Goal: Transaction & Acquisition: Purchase product/service

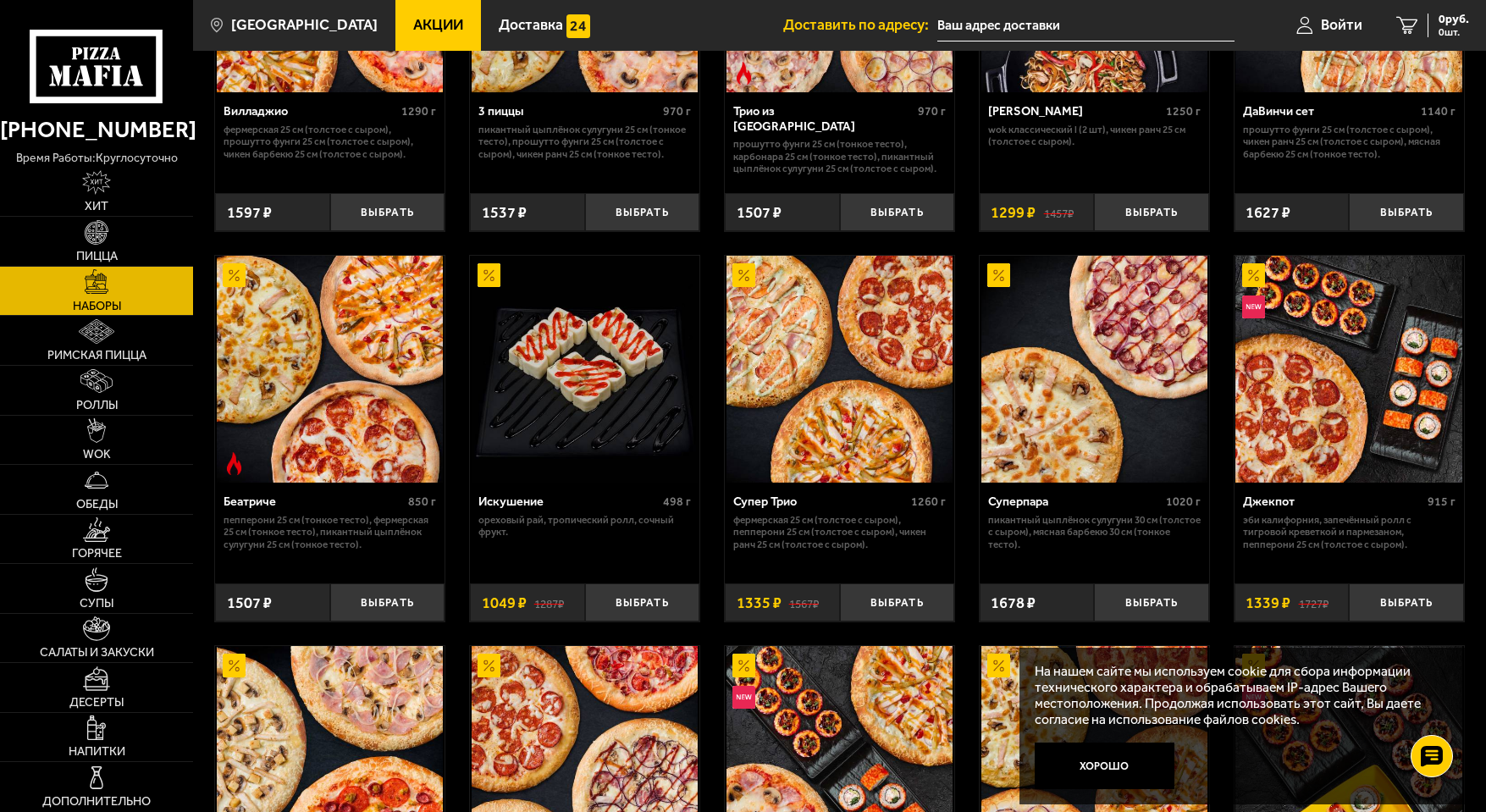
scroll to position [593, 0]
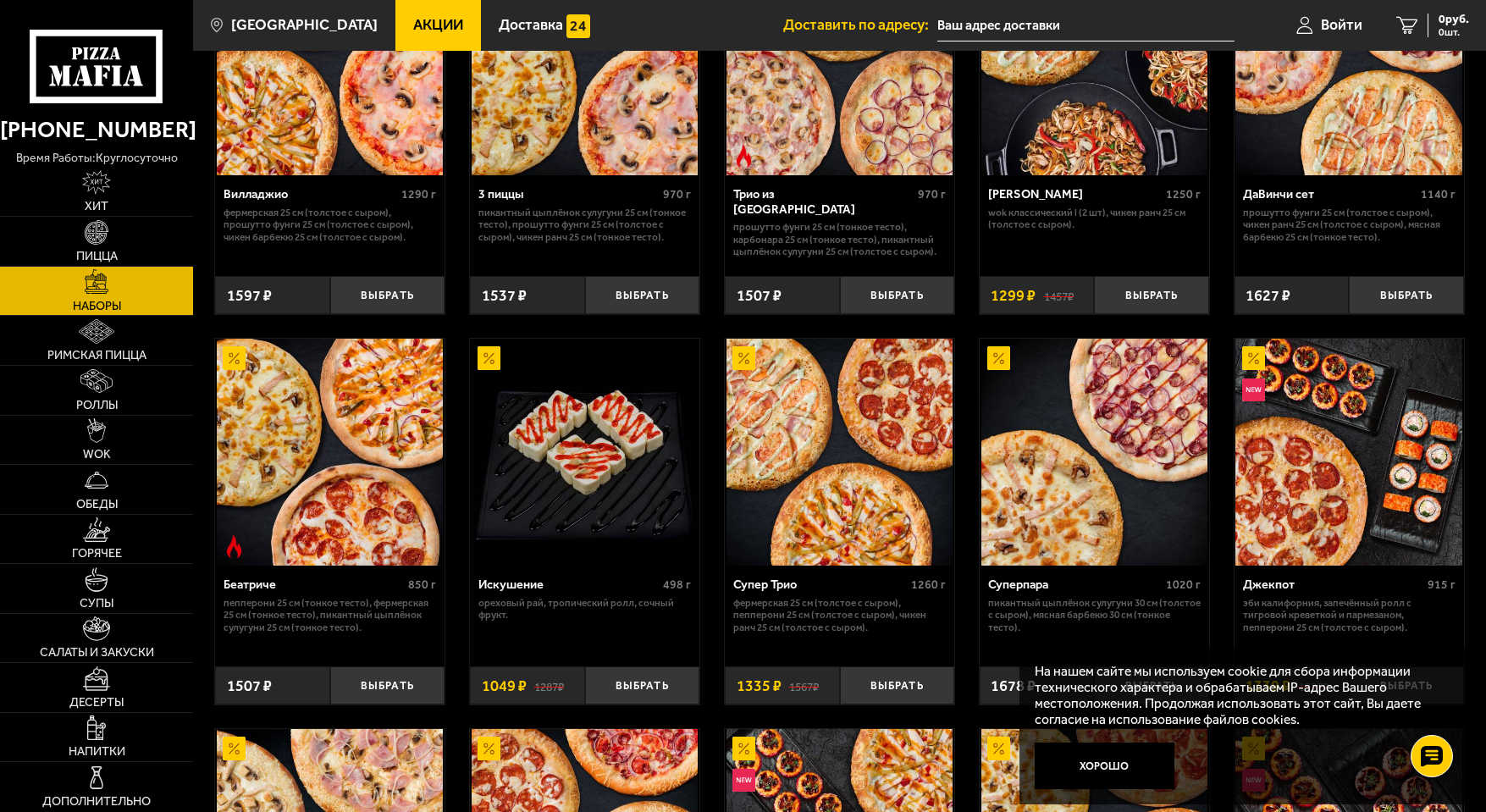
click at [315, 452] on img at bounding box center [330, 451] width 227 height 227
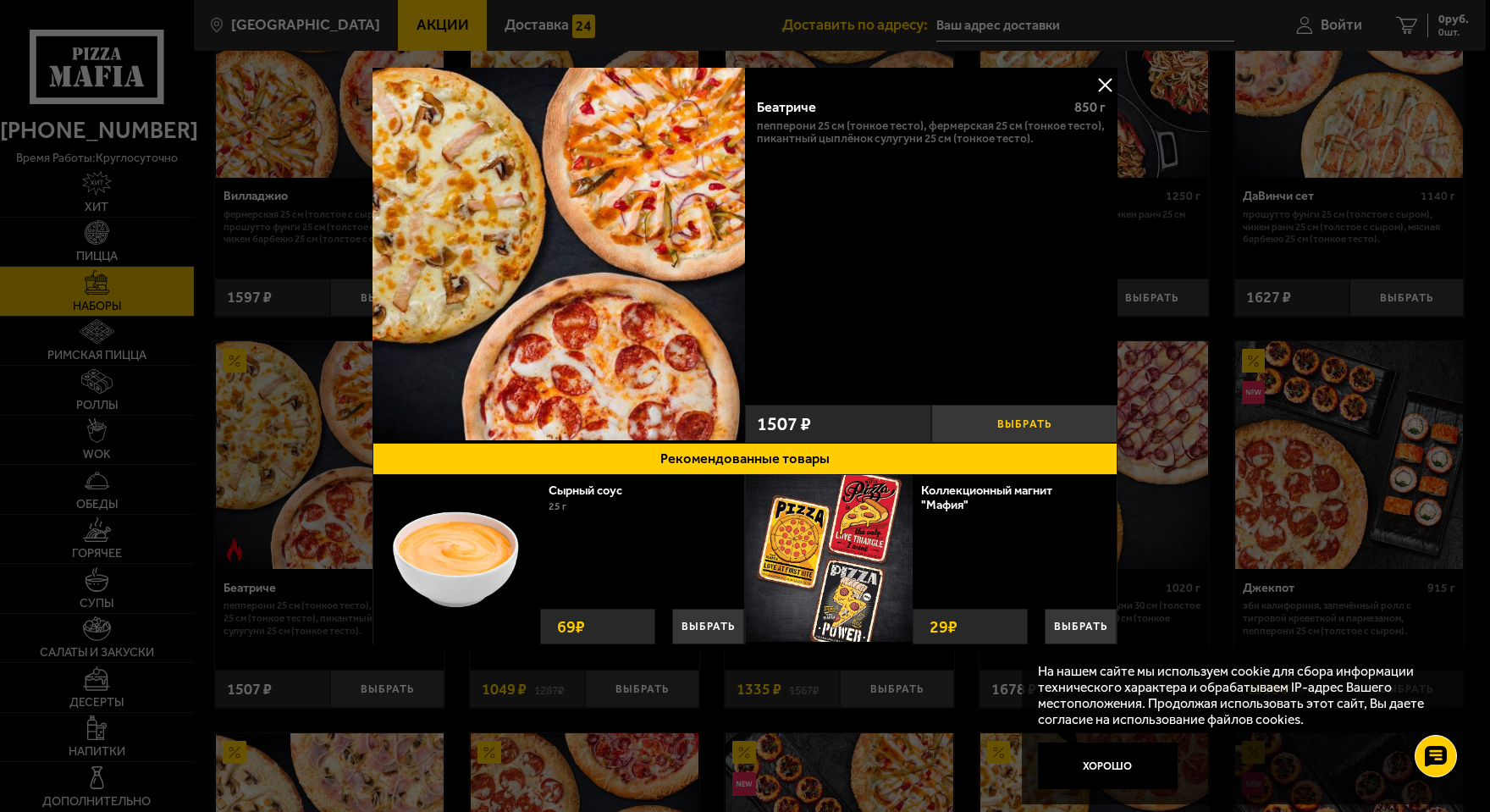
click at [1042, 424] on button "Выбрать" at bounding box center [1024, 423] width 187 height 38
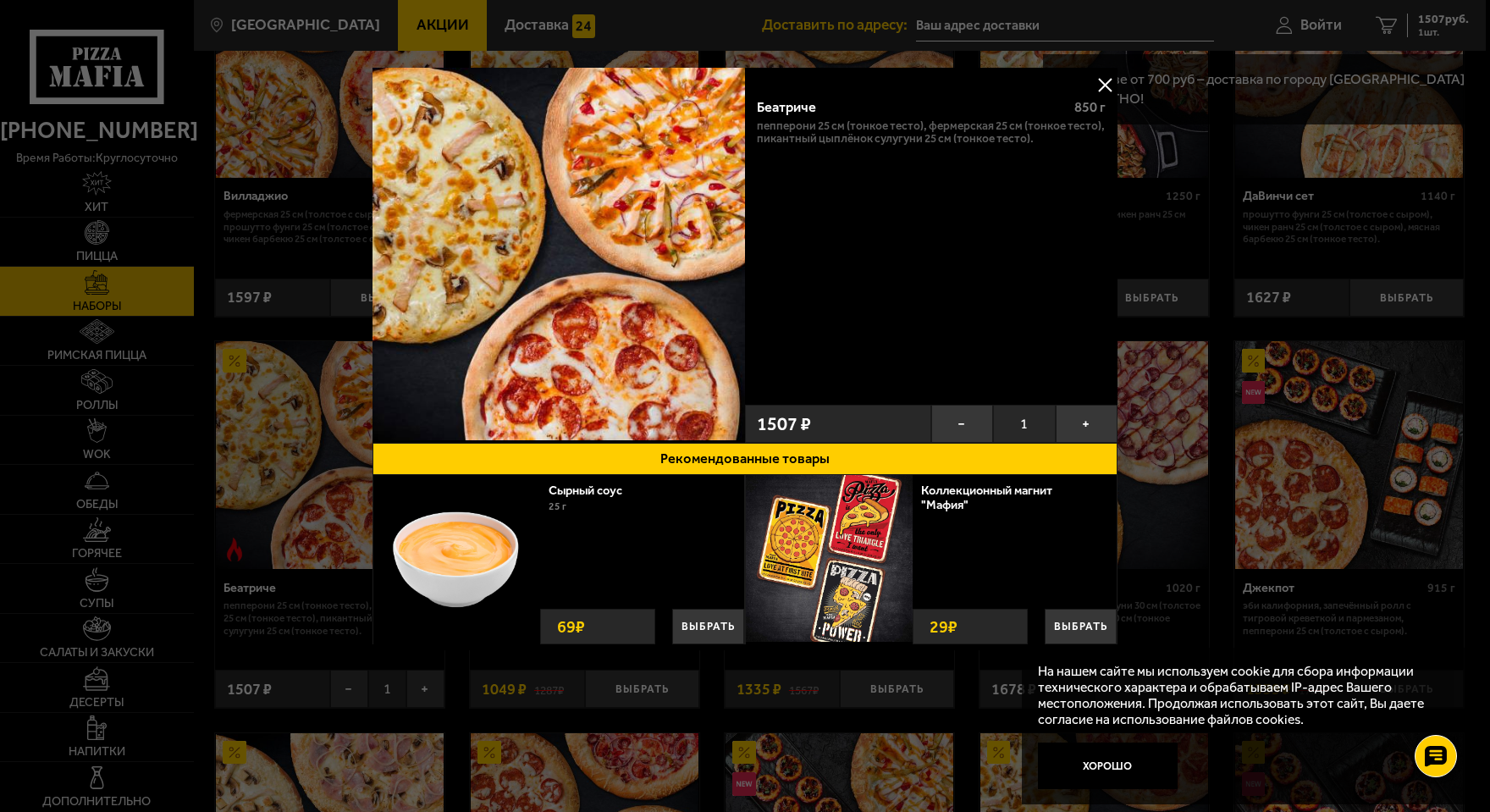
click at [1105, 84] on button at bounding box center [1104, 84] width 26 height 26
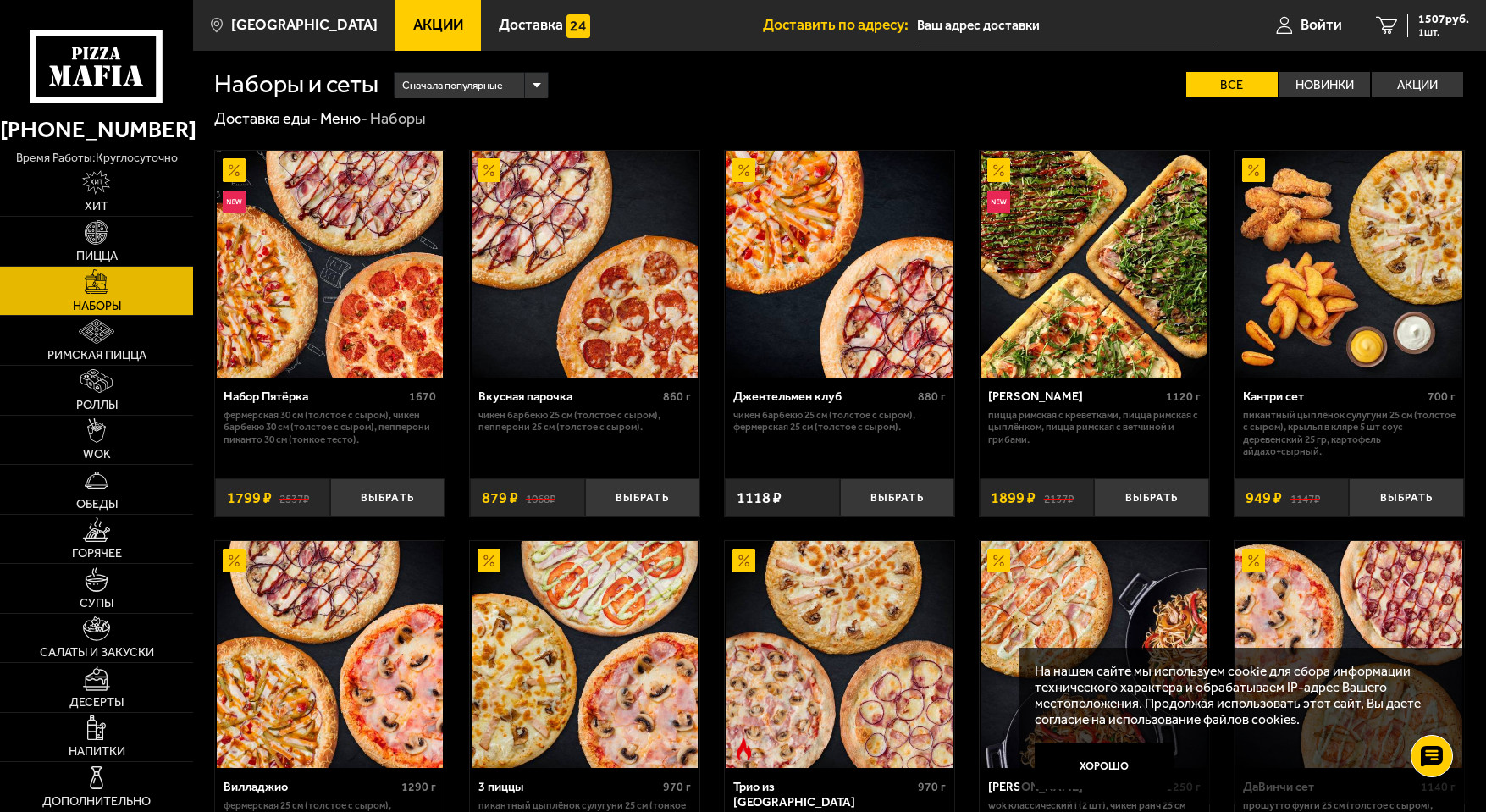
click at [1113, 243] on img at bounding box center [1094, 264] width 227 height 227
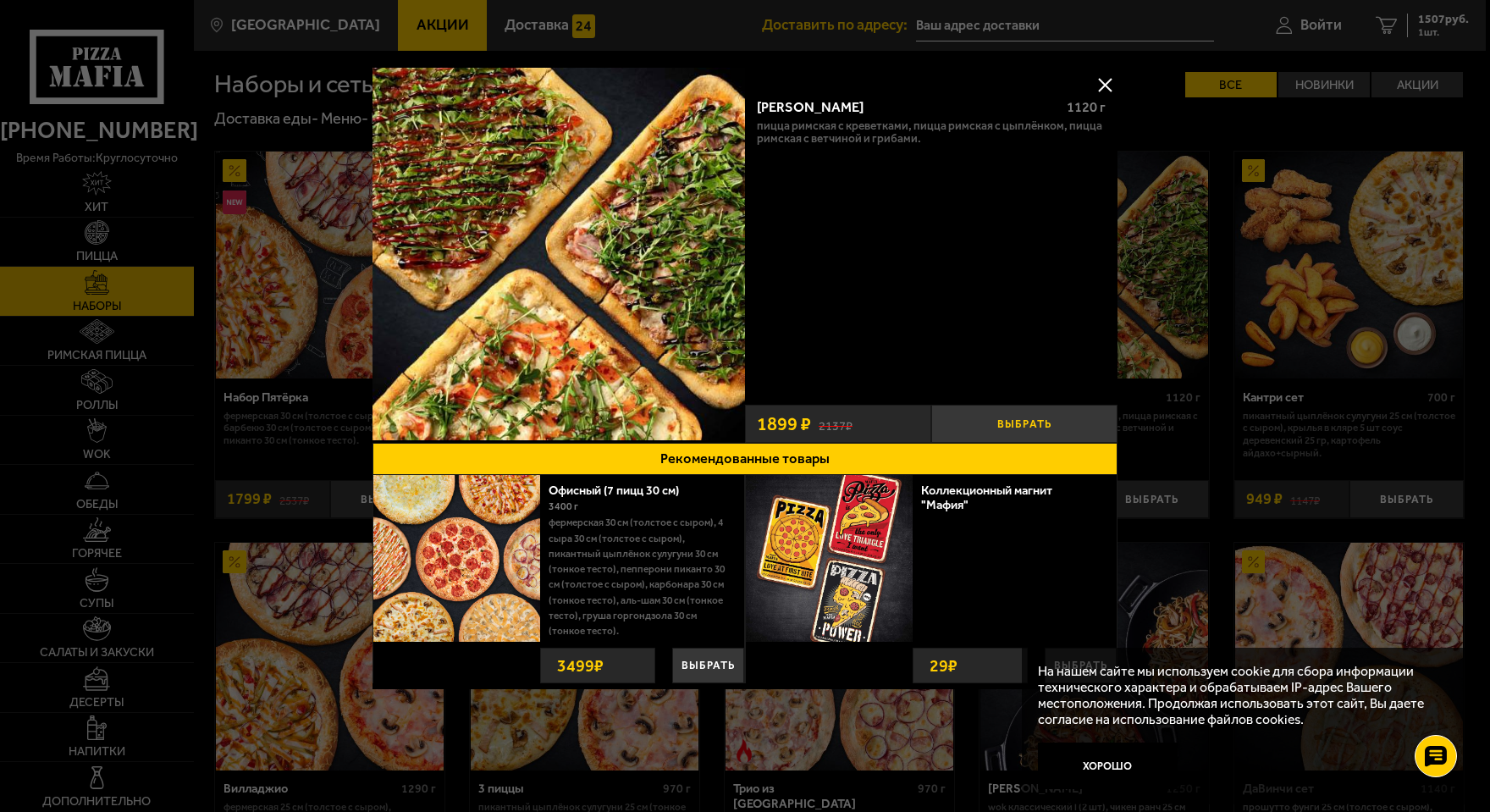
click at [1001, 418] on button "Выбрать" at bounding box center [1024, 423] width 187 height 38
drag, startPoint x: 1104, startPoint y: 84, endPoint x: 1193, endPoint y: 62, distance: 91.7
click at [1103, 86] on button at bounding box center [1104, 84] width 26 height 26
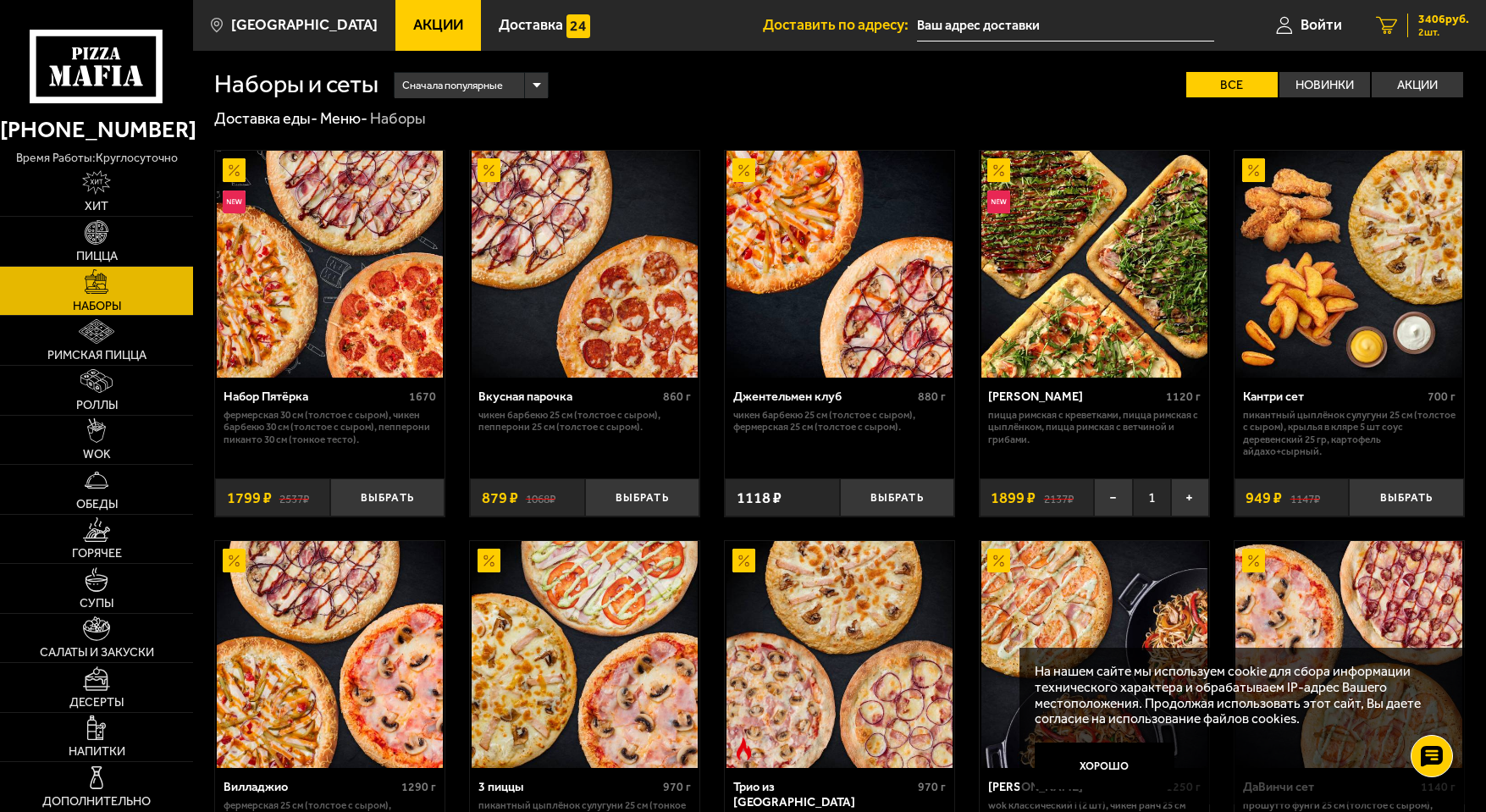
click at [1434, 9] on link "2 3406 руб. 2 шт." at bounding box center [1422, 25] width 127 height 51
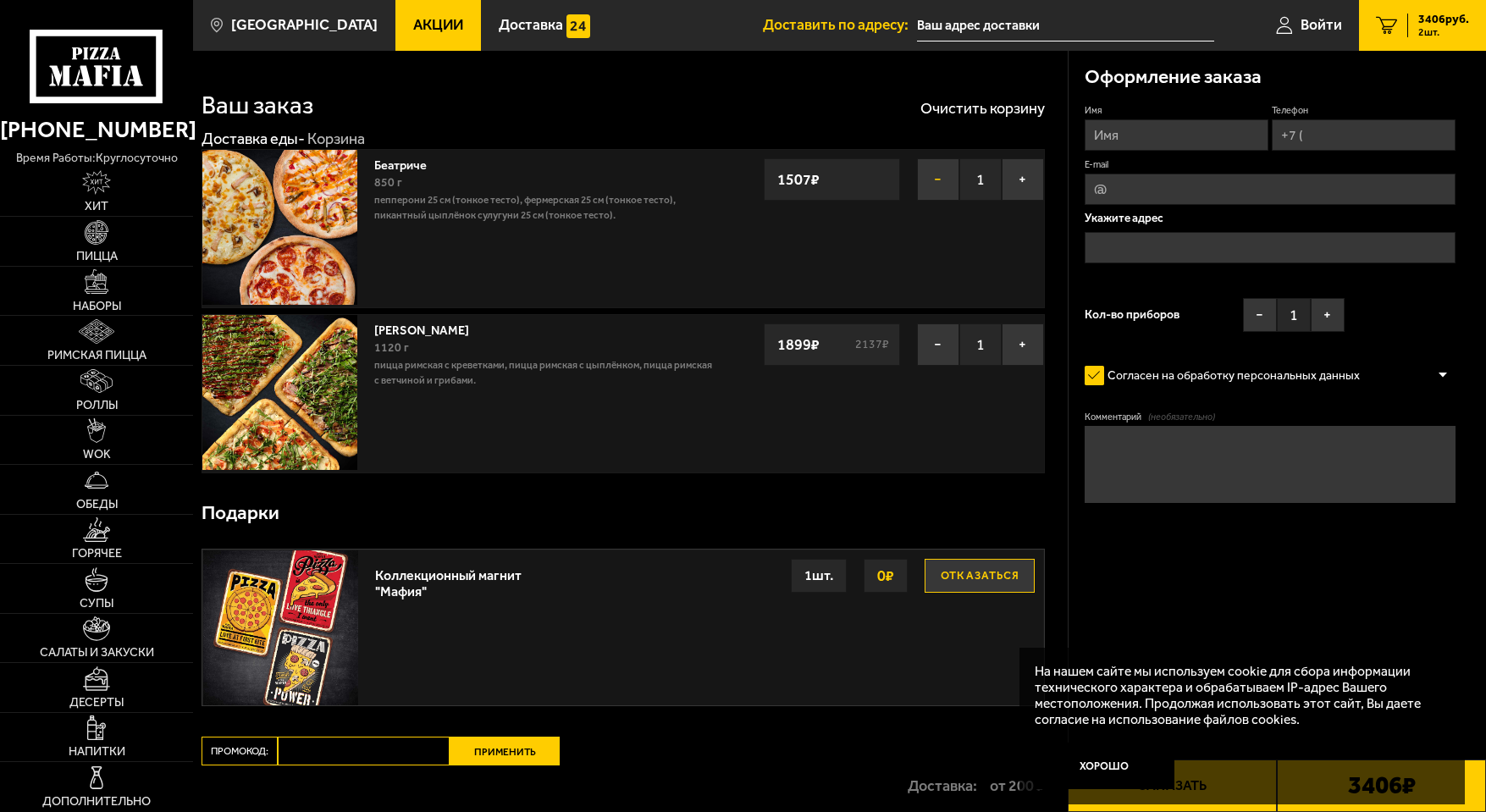
click at [937, 187] on button "−" at bounding box center [939, 179] width 43 height 43
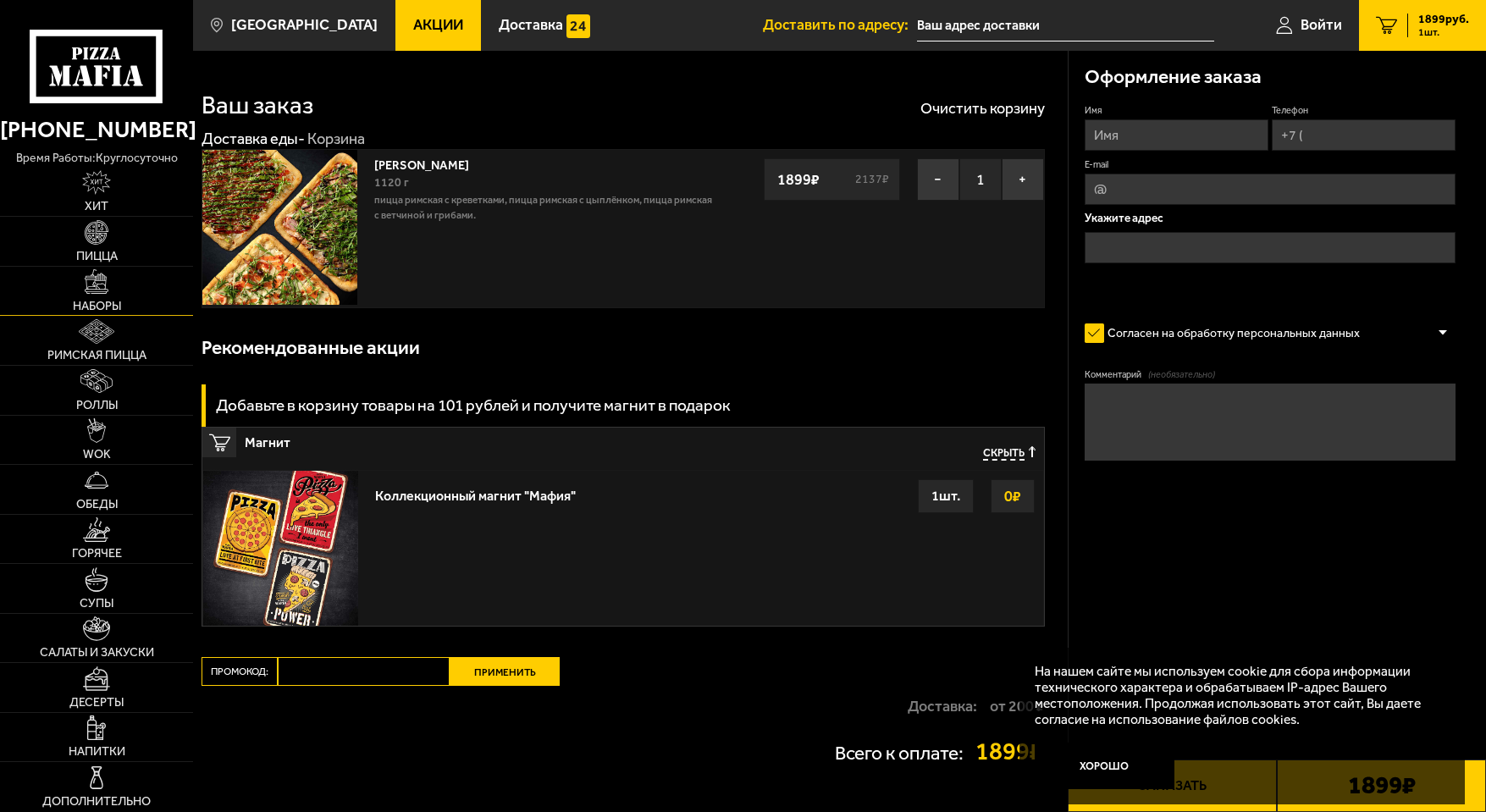
click at [104, 275] on img at bounding box center [97, 282] width 25 height 25
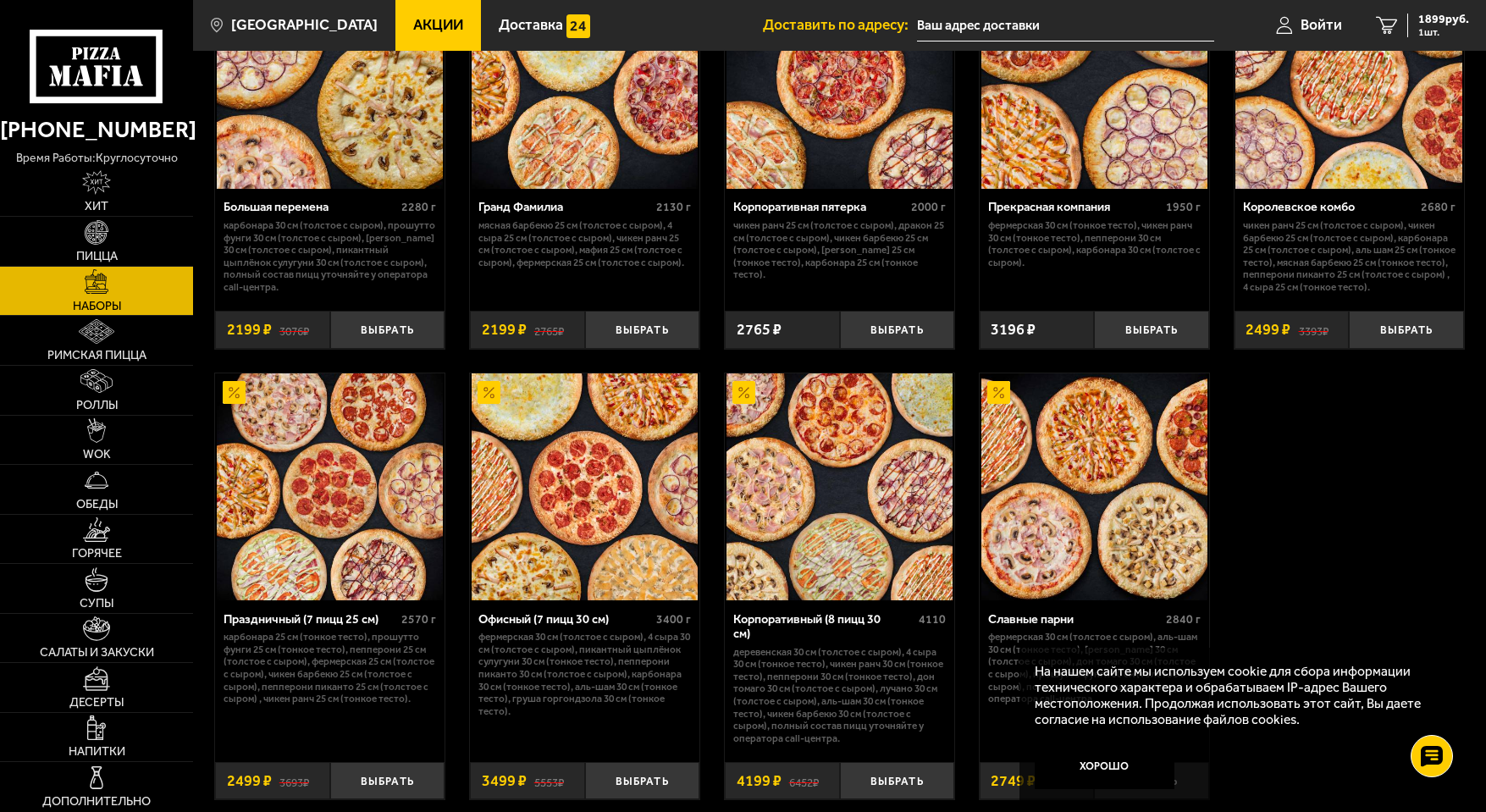
scroll to position [2305, 0]
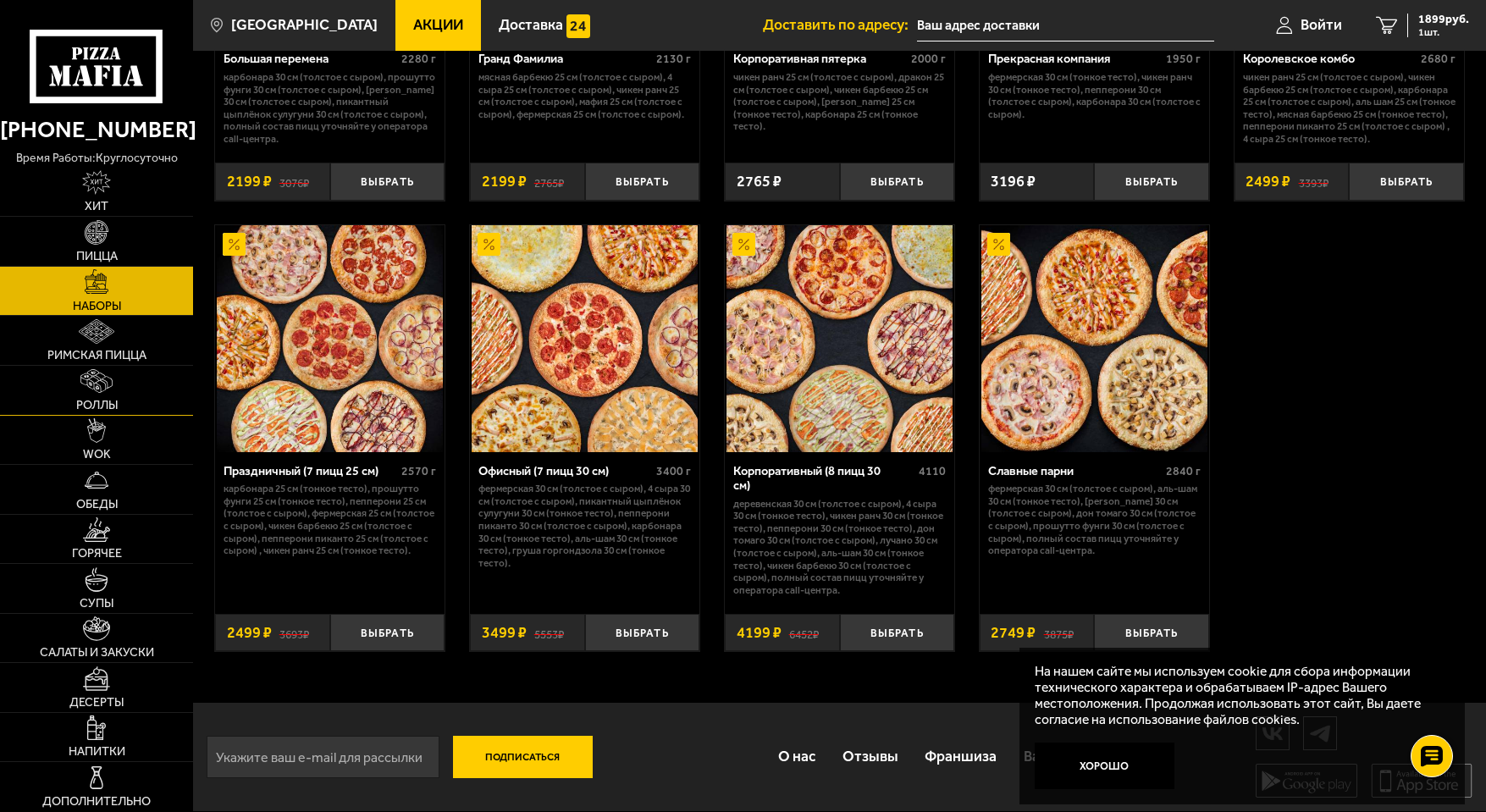
click at [108, 387] on img at bounding box center [95, 381] width 31 height 25
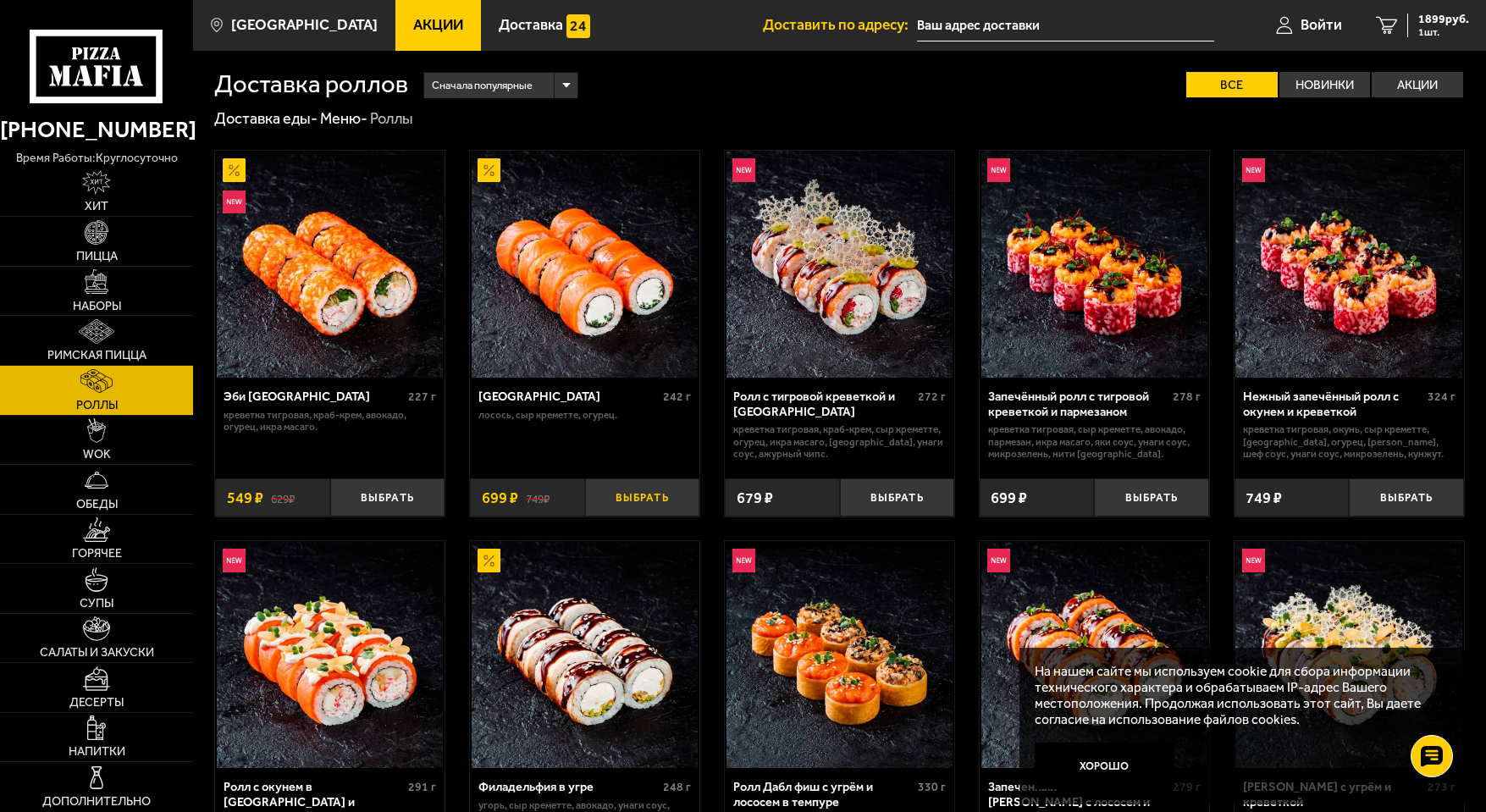
click at [667, 501] on button "Выбрать" at bounding box center [643, 497] width 116 height 38
click at [925, 495] on button "Выбрать" at bounding box center [898, 497] width 116 height 38
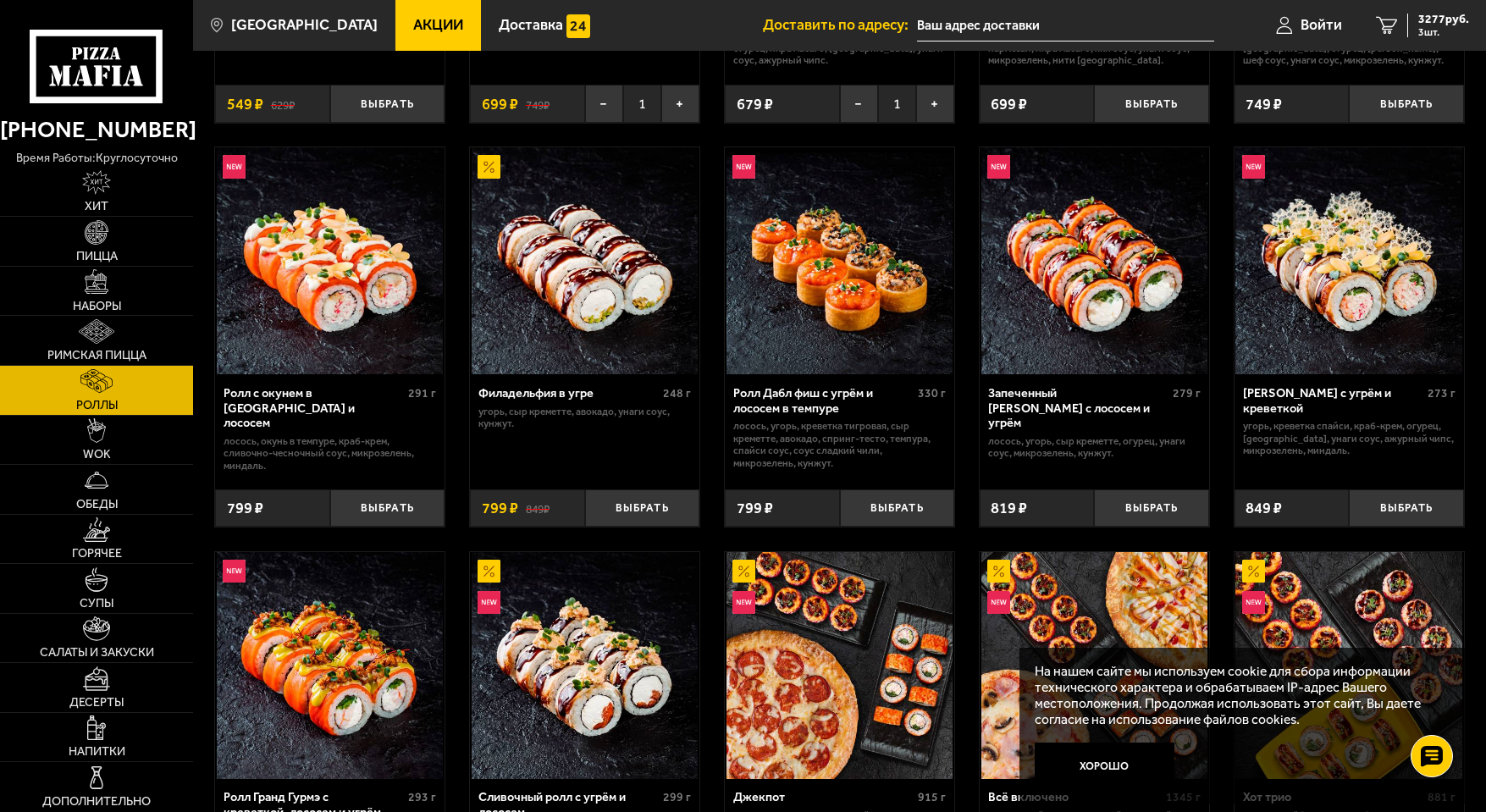
scroll to position [423, 0]
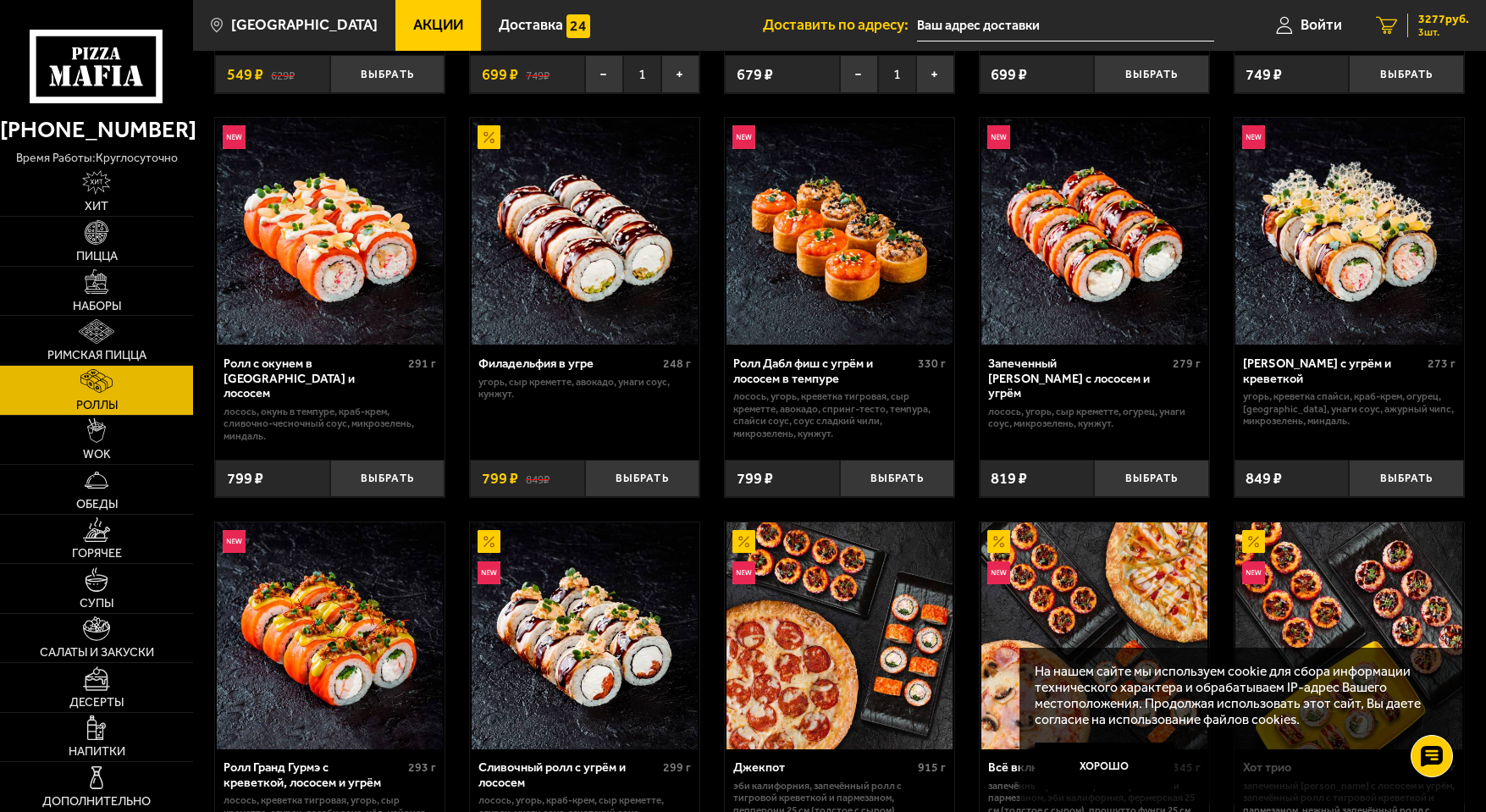
click at [1426, 24] on span "3277 руб." at bounding box center [1443, 19] width 51 height 12
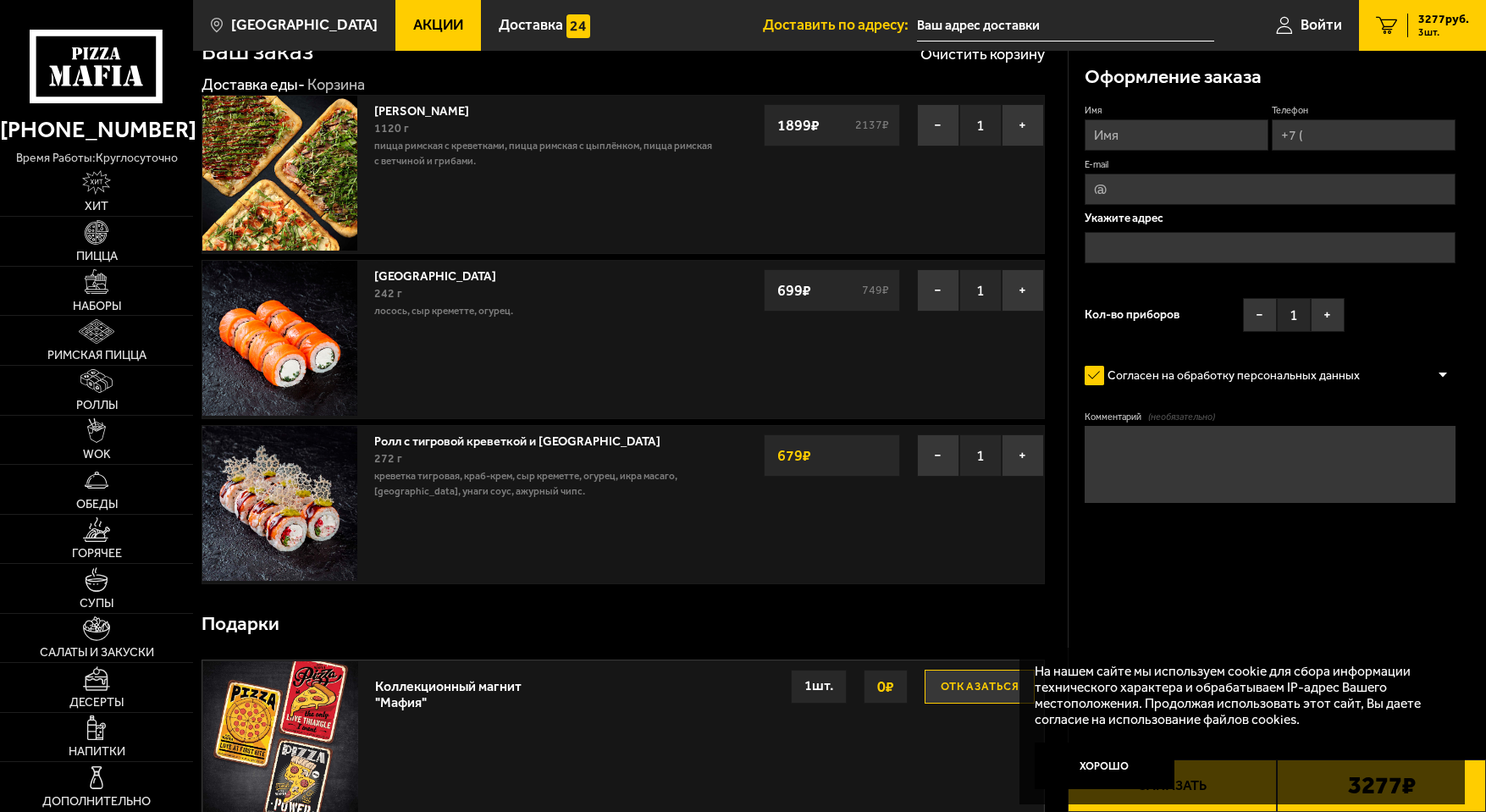
scroll to position [84, 0]
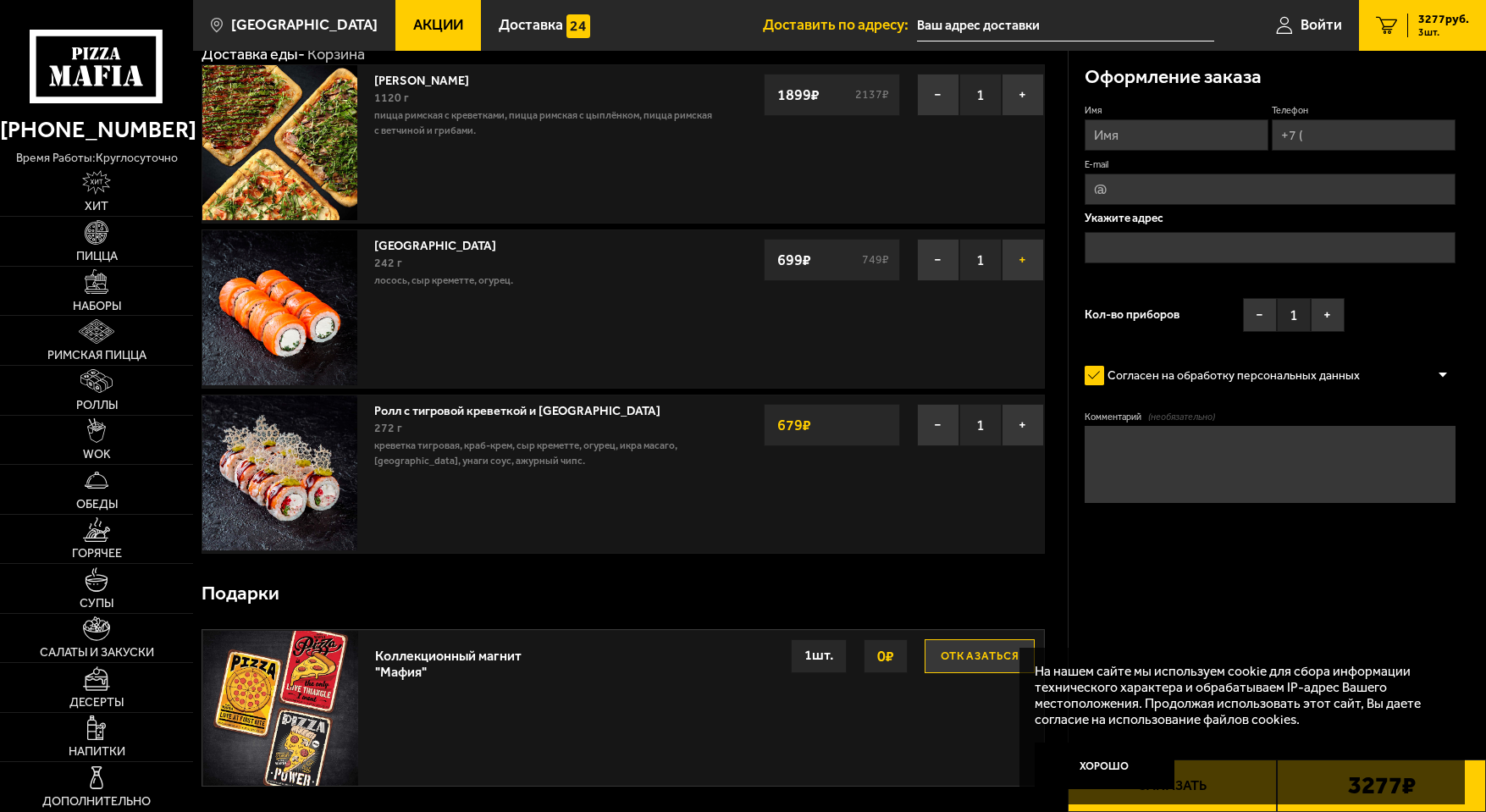
click at [1015, 265] on button "+" at bounding box center [1023, 260] width 43 height 43
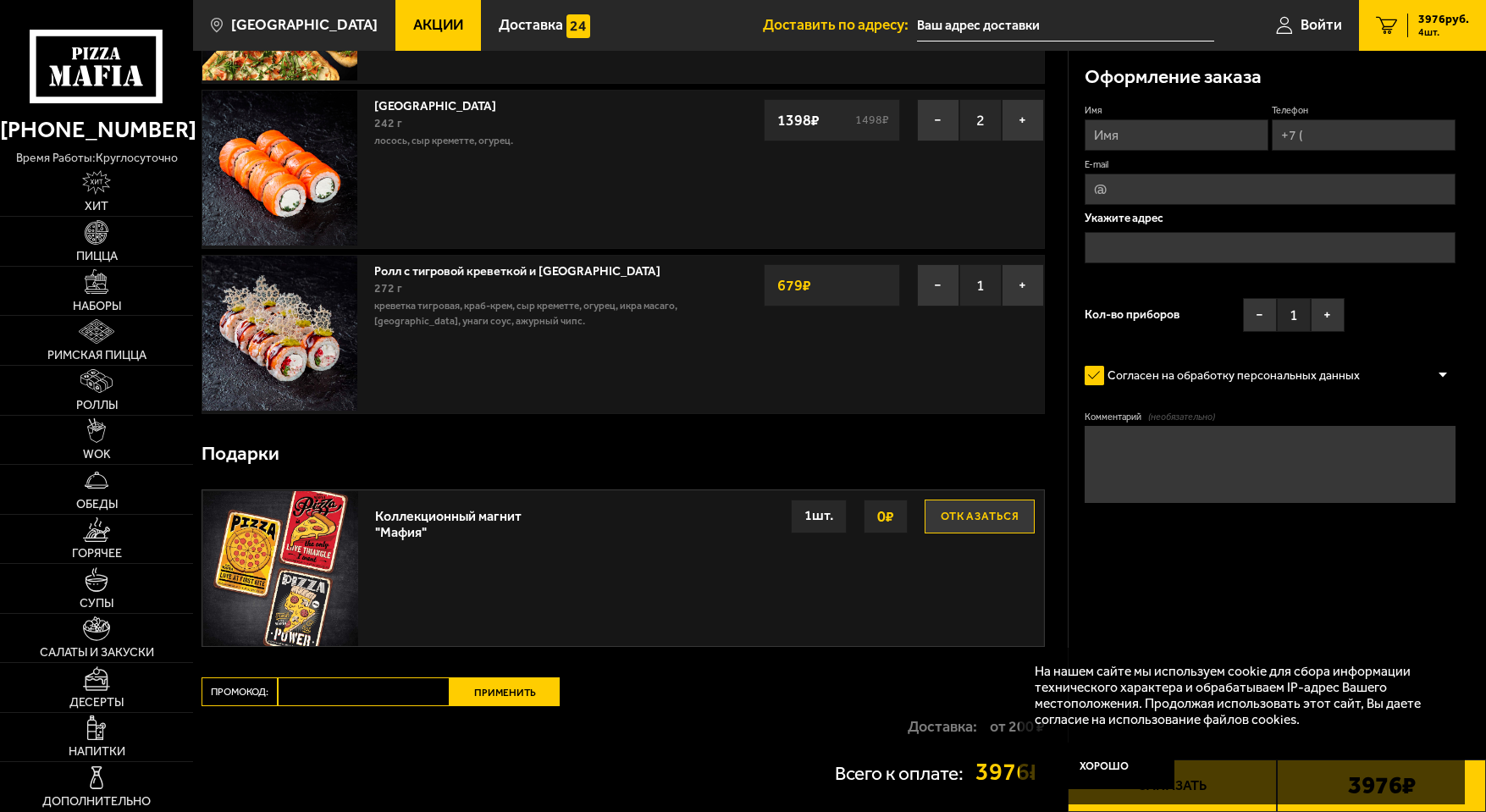
scroll to position [0, 0]
